Goal: Transaction & Acquisition: Purchase product/service

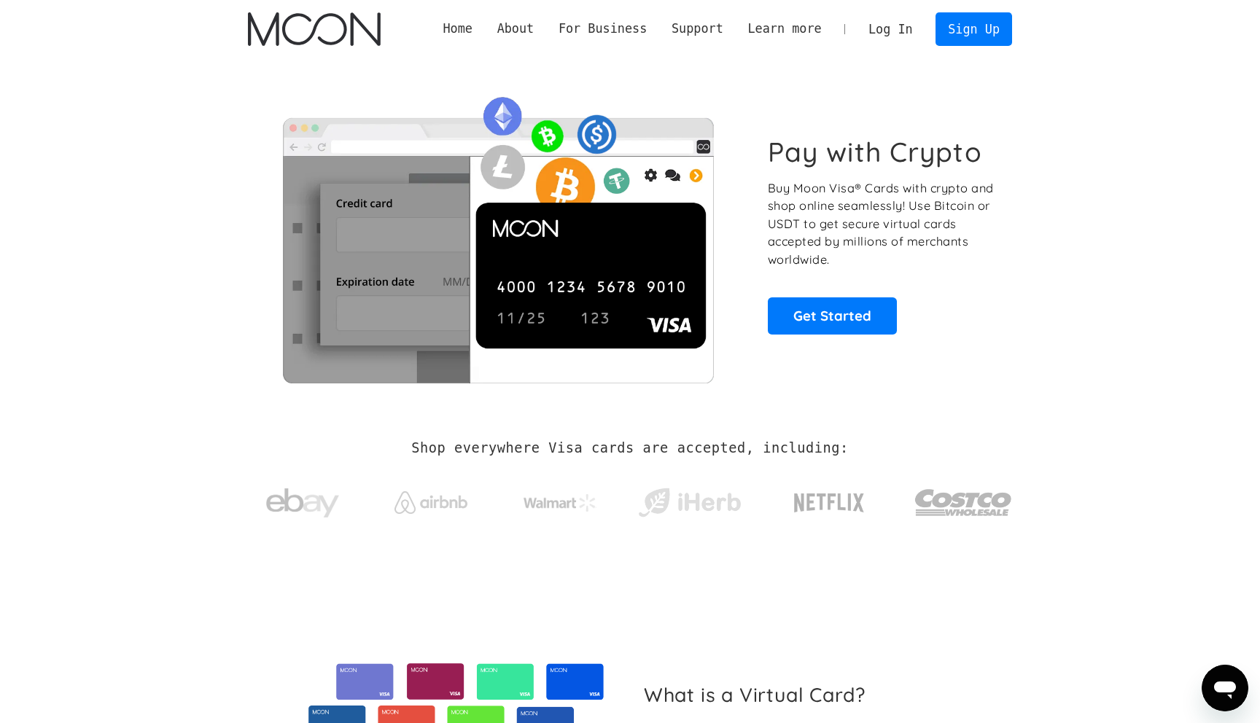
click at [872, 16] on link "Log In" at bounding box center [890, 29] width 69 height 32
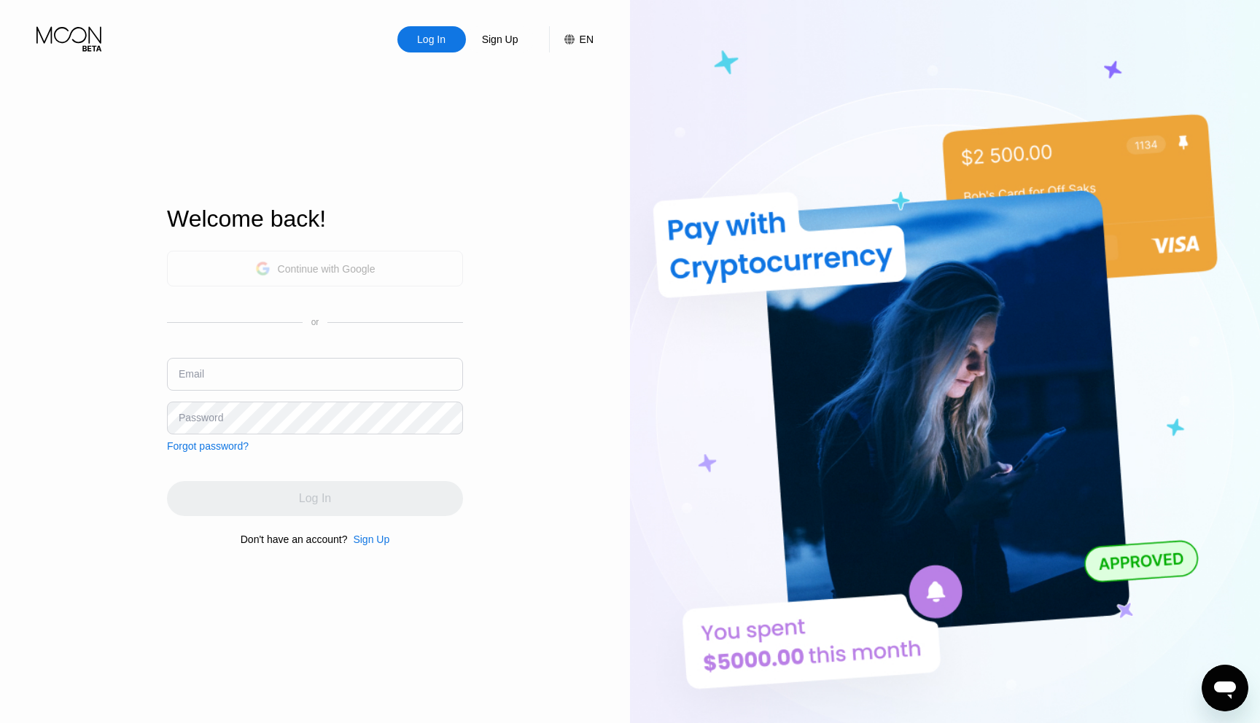
click at [357, 274] on div "Continue with Google" at bounding box center [315, 268] width 120 height 23
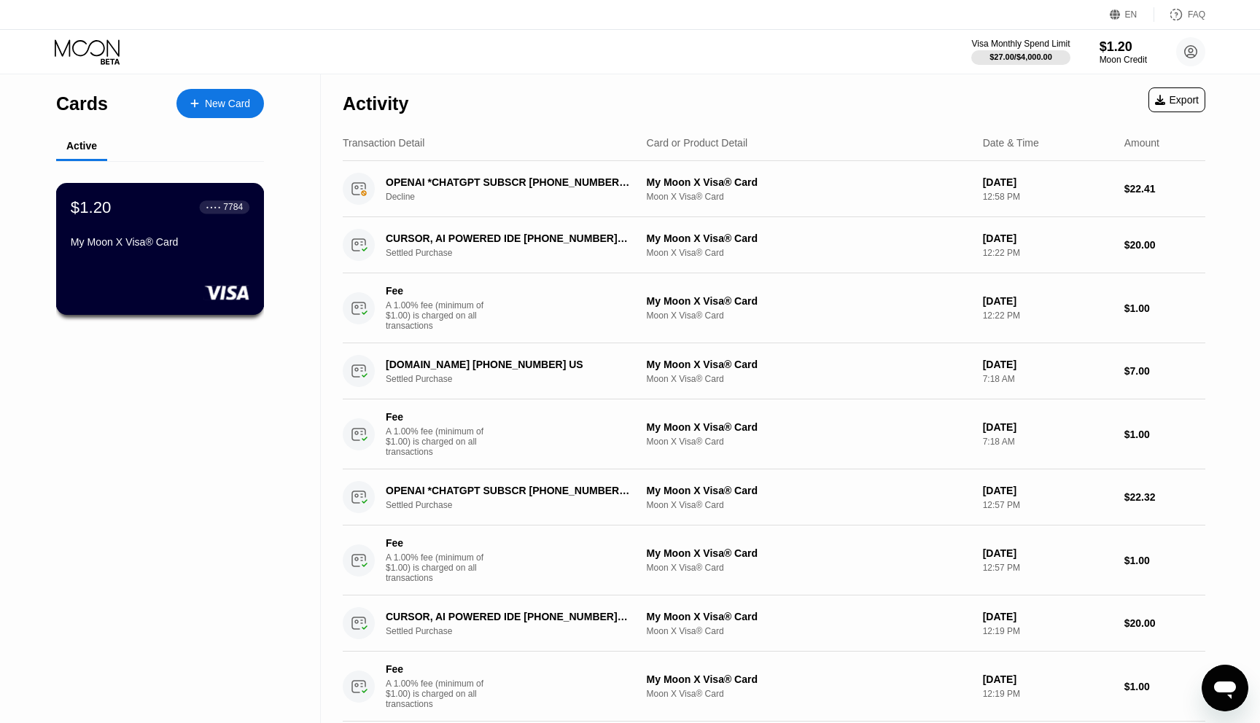
click at [204, 252] on div "My Moon X Visa® Card" at bounding box center [160, 245] width 179 height 18
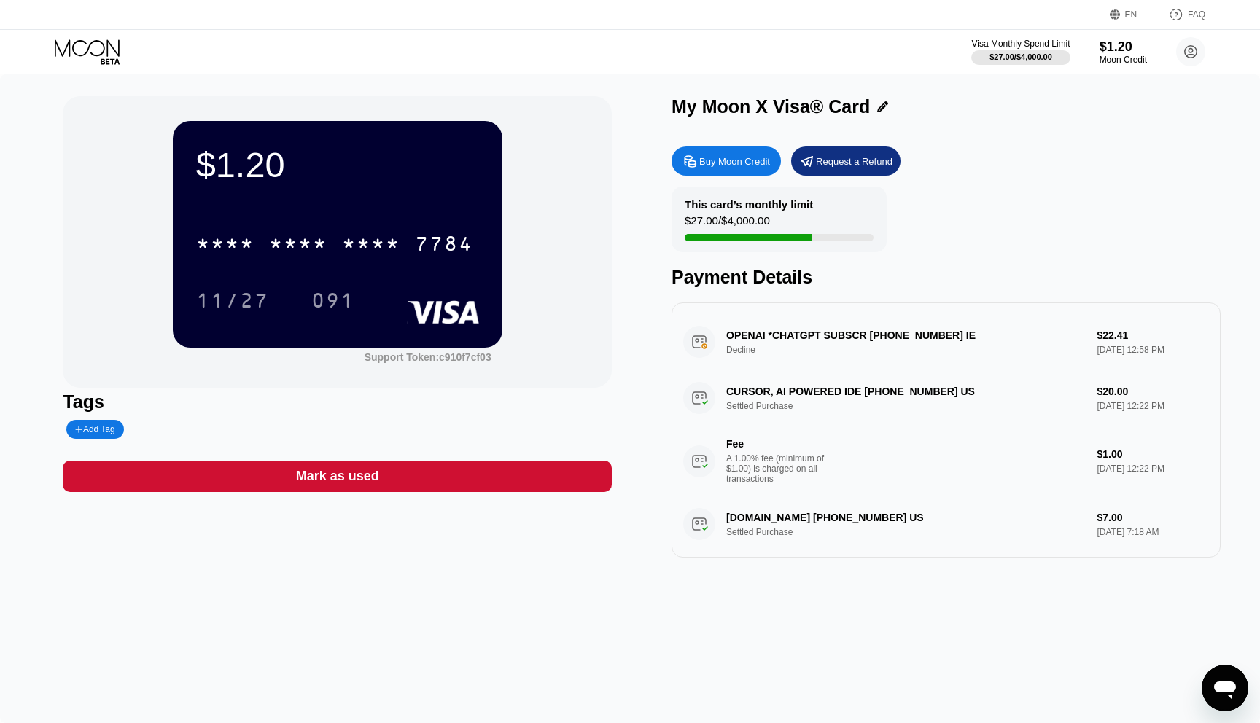
click at [740, 169] on div "Buy Moon Credit" at bounding box center [726, 161] width 109 height 29
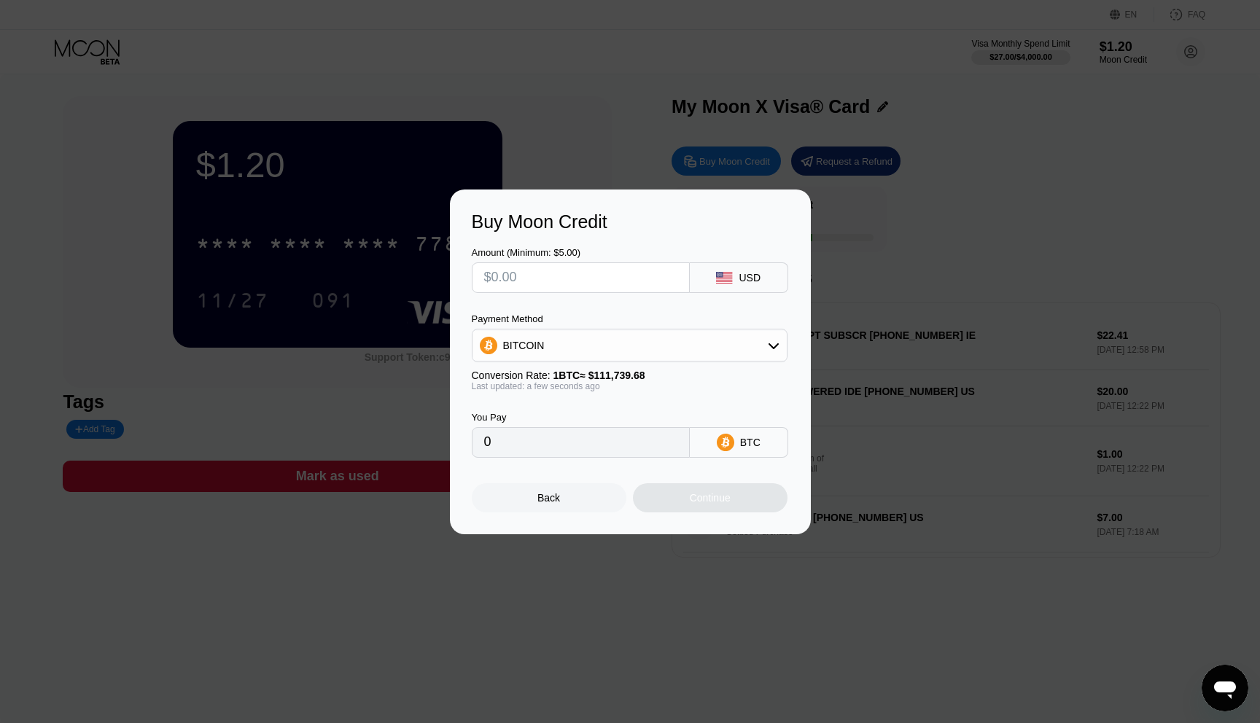
click at [618, 282] on input "text" at bounding box center [580, 277] width 193 height 29
click at [601, 340] on div "BITCOIN" at bounding box center [630, 345] width 314 height 29
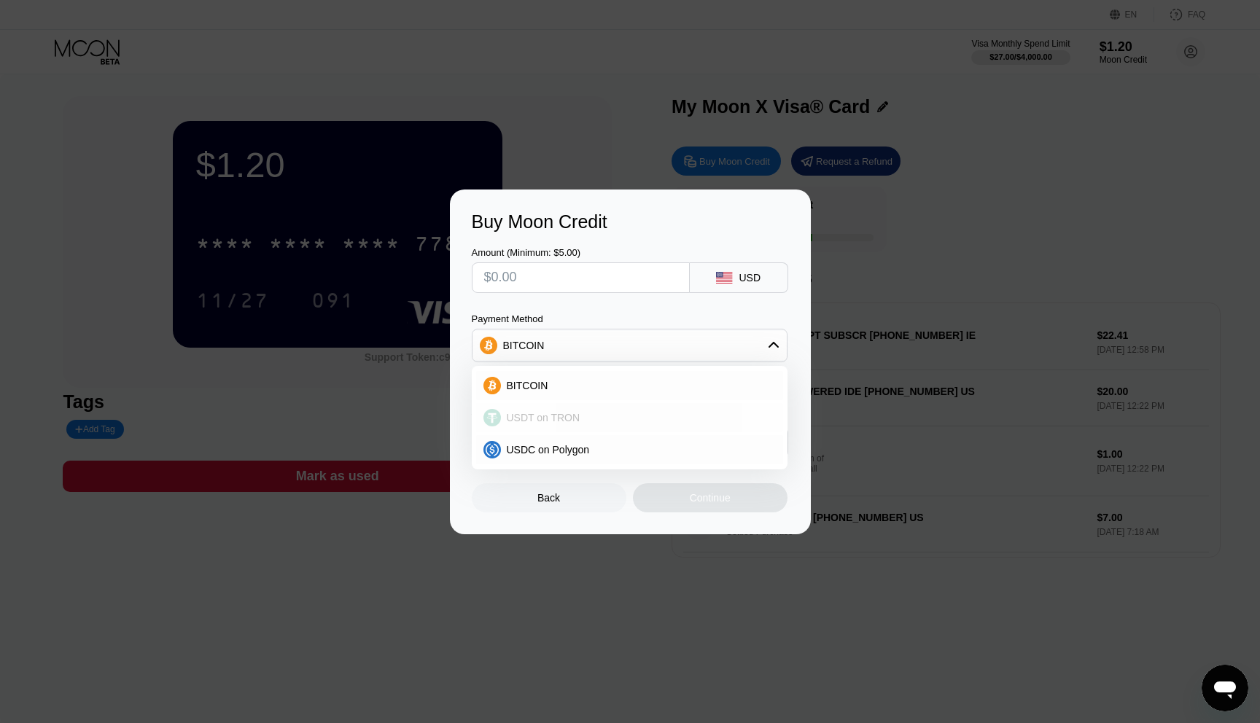
click at [578, 412] on span "USDT on TRON" at bounding box center [544, 418] width 74 height 12
type input "0.00"
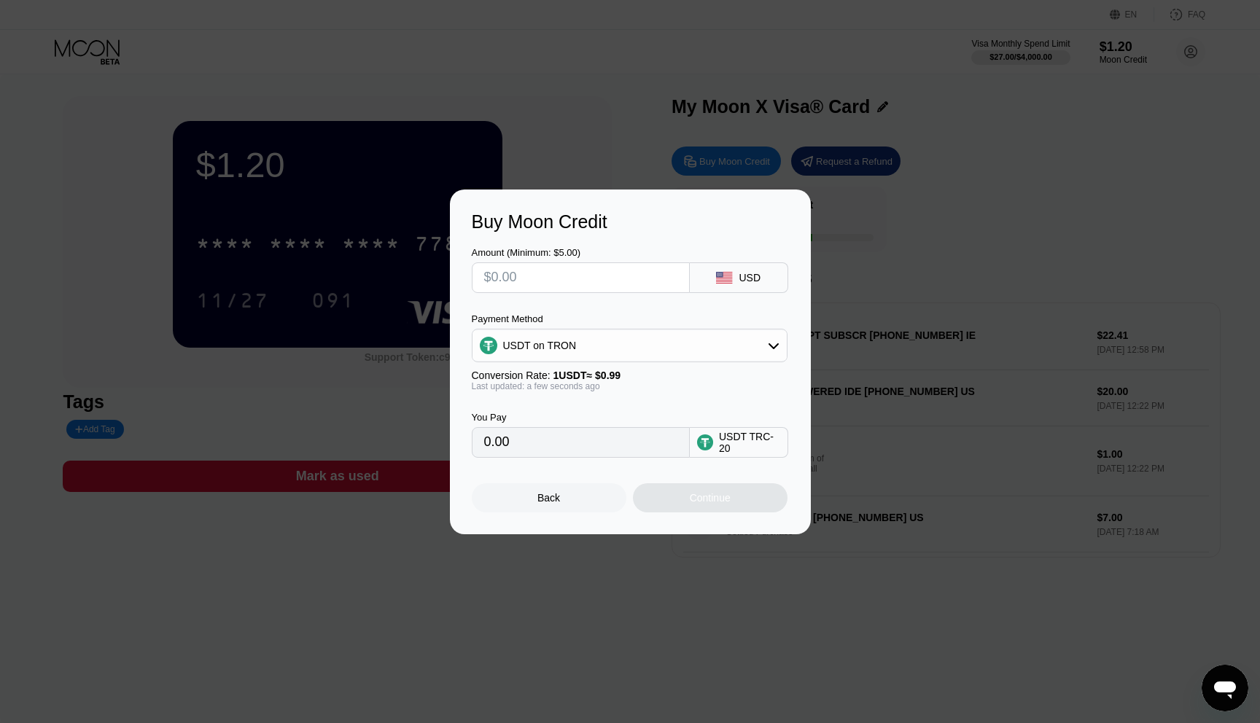
click at [578, 406] on div "You Pay 0.00 USDT TRC-20" at bounding box center [630, 425] width 317 height 66
click at [594, 281] on input "text" at bounding box center [580, 277] width 193 height 29
type input "$10"
type input "10.10"
type input "$100"
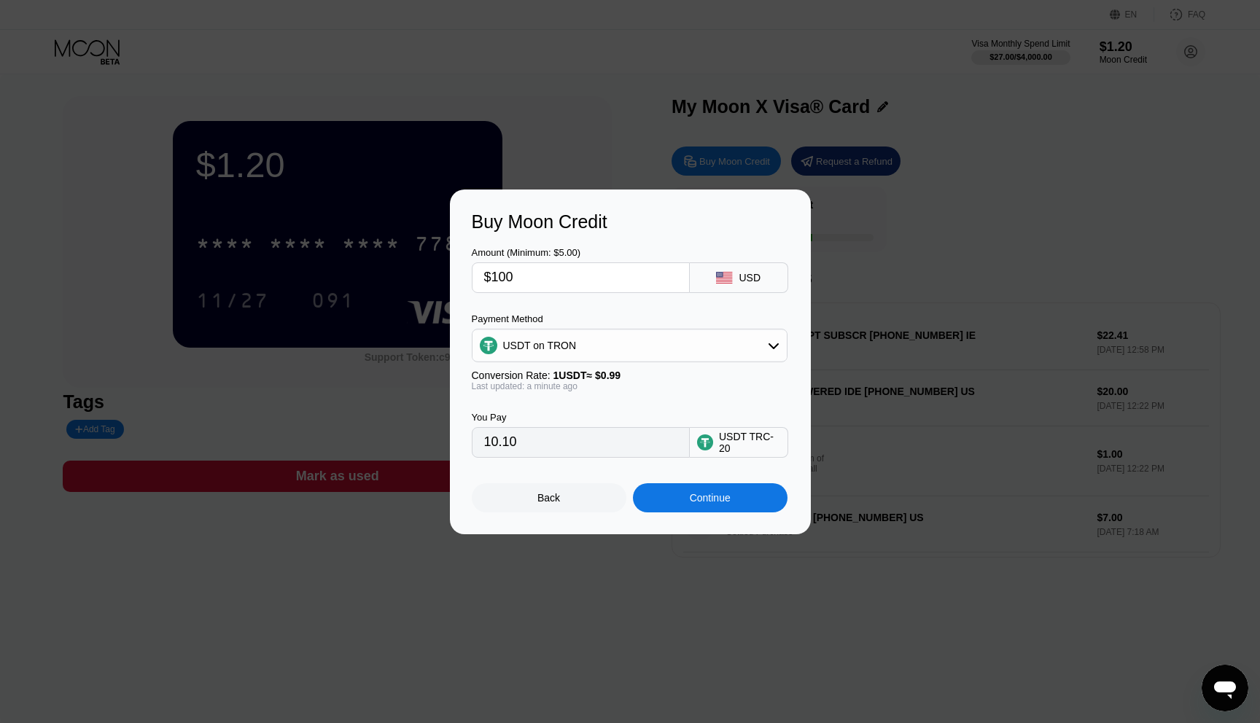
type input "101.01"
type input "$1000"
type input "1010.10"
type input "$100"
type input "101.01"
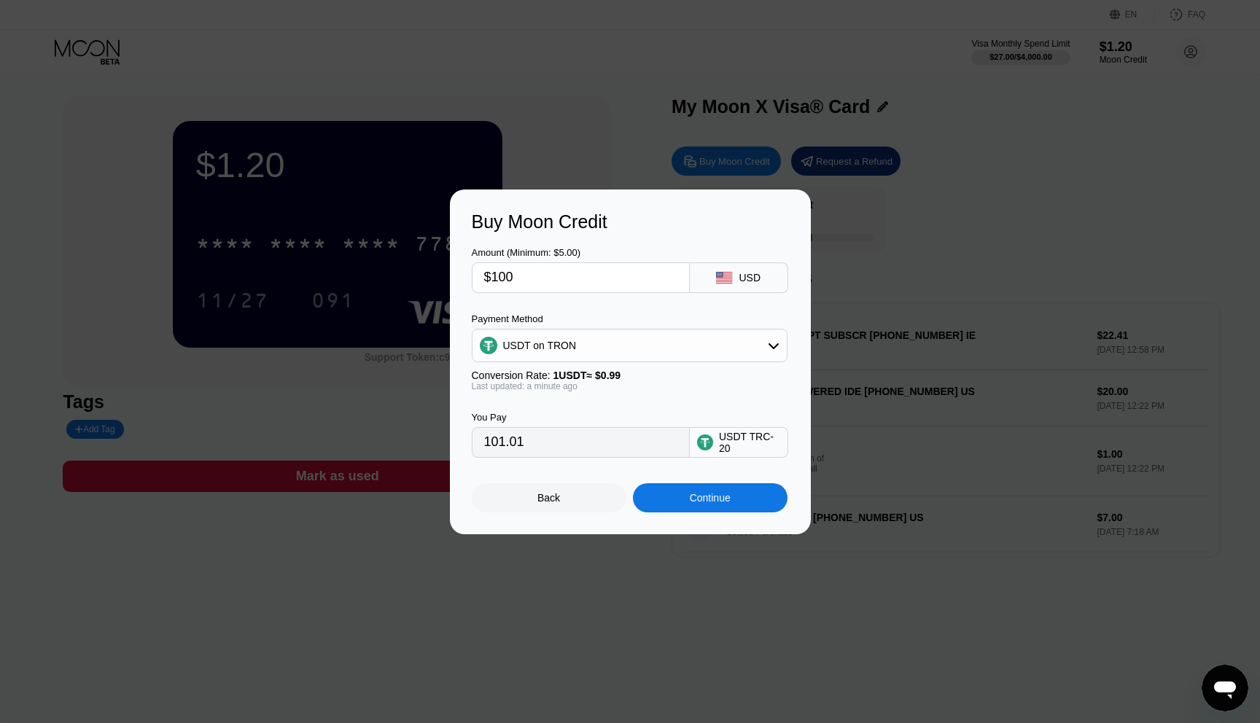
type input "$100"
click at [618, 309] on div "Amount (Minimum: $5.00) $100 USD Payment Method USDT on TRON Conversion Rate: 1…" at bounding box center [630, 345] width 317 height 225
click at [606, 391] on div "Last updated: a minute ago" at bounding box center [630, 386] width 316 height 10
click at [607, 438] on input "101.01" at bounding box center [580, 442] width 193 height 29
click at [607, 444] on input "101.01" at bounding box center [580, 442] width 193 height 29
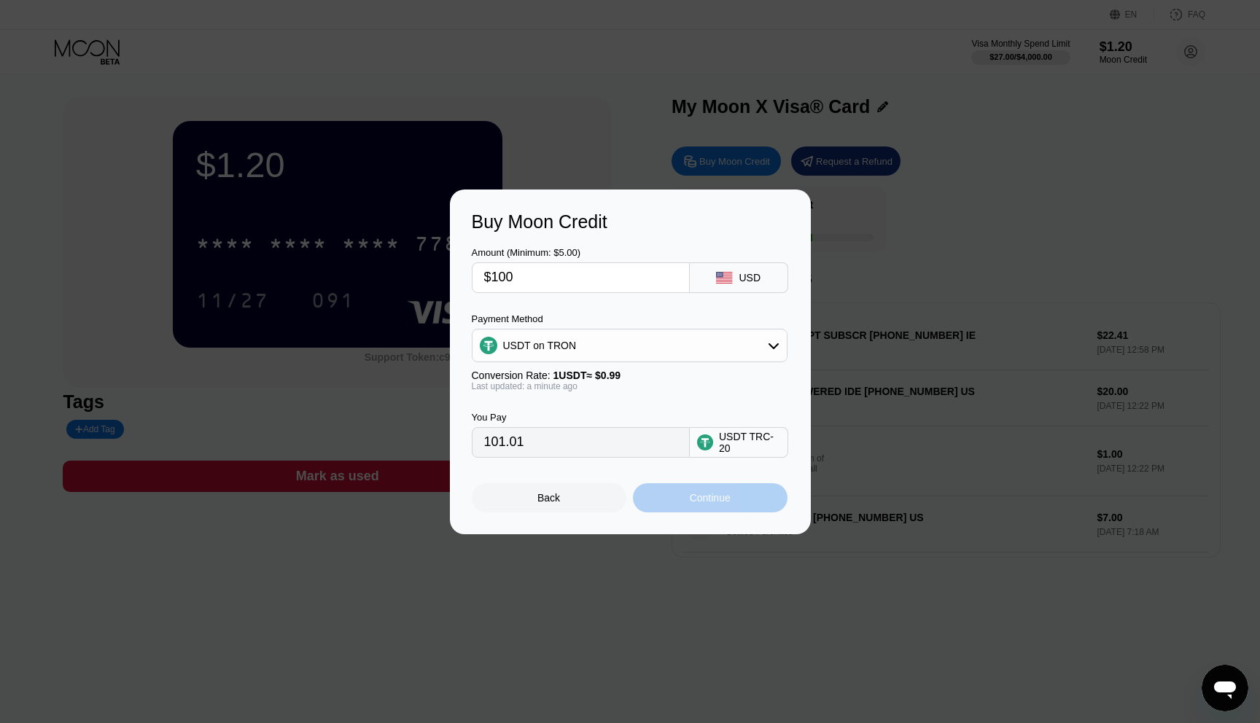
click at [706, 492] on div "Continue" at bounding box center [710, 498] width 41 height 12
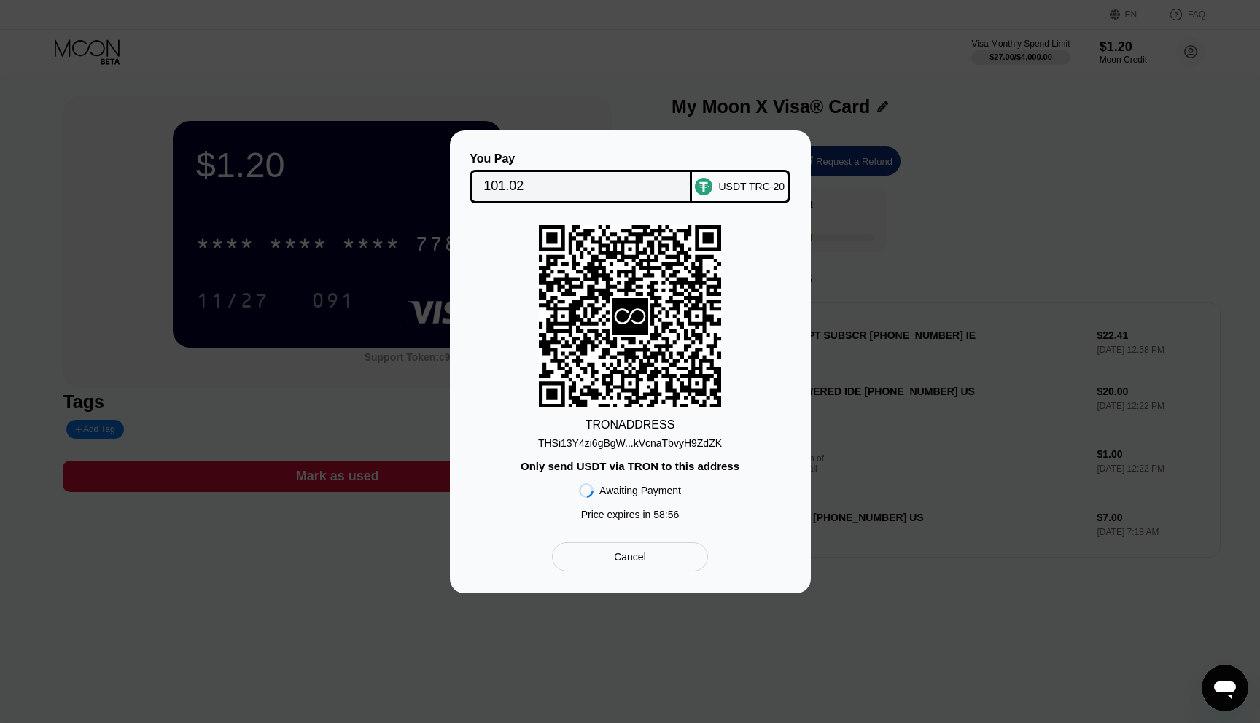
click at [744, 529] on div "You Pay 101.02 USDT TRC-20 TRON ADDRESS THSi13Y4zi6gBgW...kVcnaTbvyH9ZdZK Only …" at bounding box center [630, 361] width 317 height 419
click at [678, 444] on div "THSi13Y4zi6gBgW...kVcnaTbvyH9ZdZK" at bounding box center [630, 444] width 184 height 12
click at [508, 156] on div "You Pay" at bounding box center [581, 158] width 222 height 13
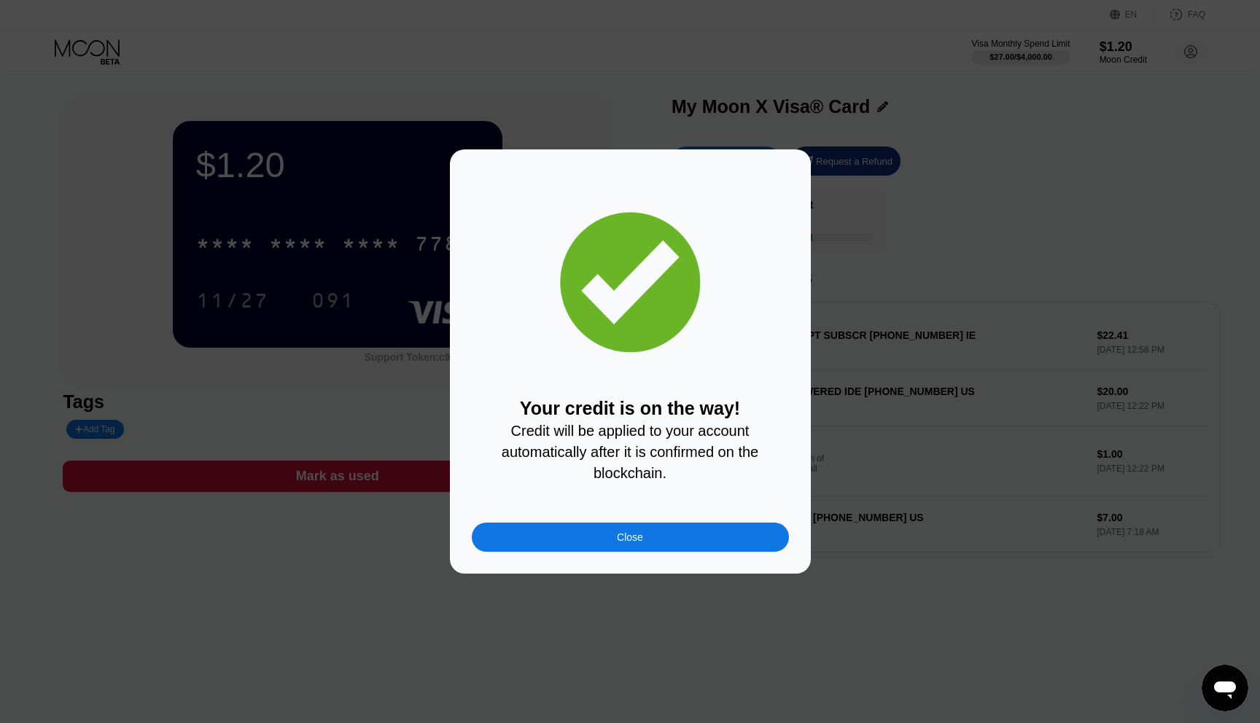
click at [618, 537] on div "Close" at bounding box center [630, 538] width 26 height 12
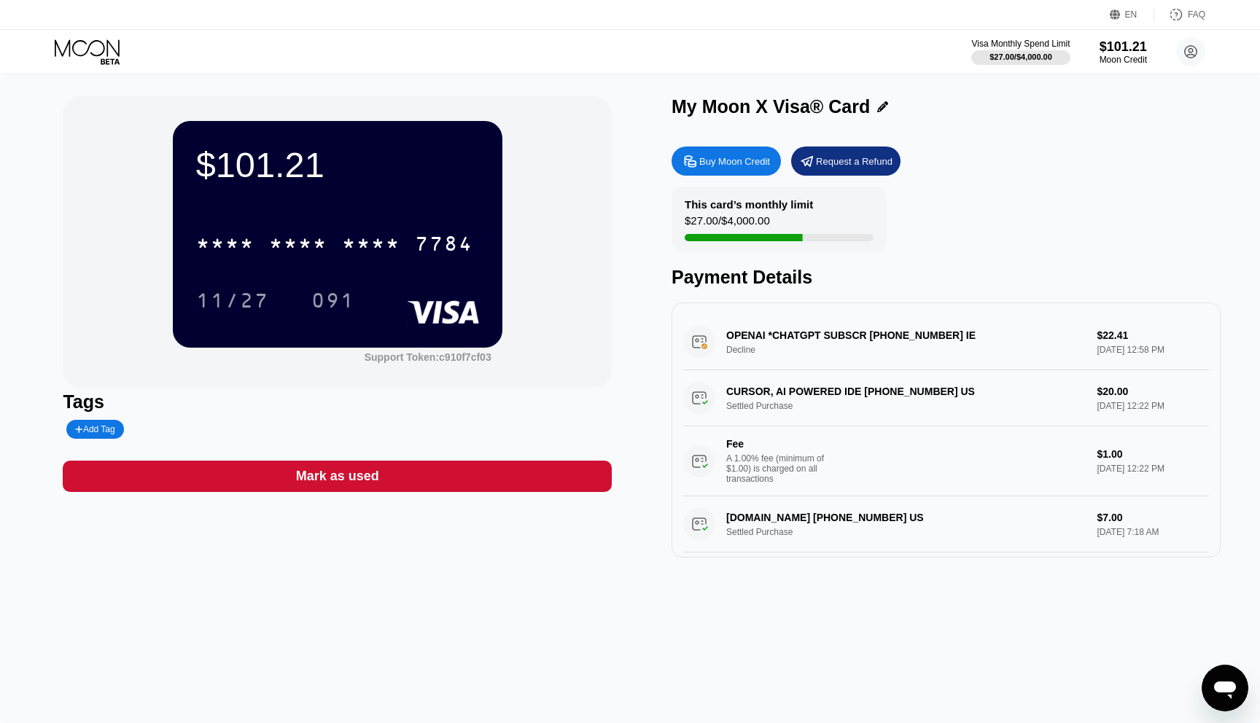
click at [998, 213] on div "This card’s monthly limit $27.00 / $4,000.00 Payment Details" at bounding box center [946, 237] width 549 height 101
